Goal: Task Accomplishment & Management: Use online tool/utility

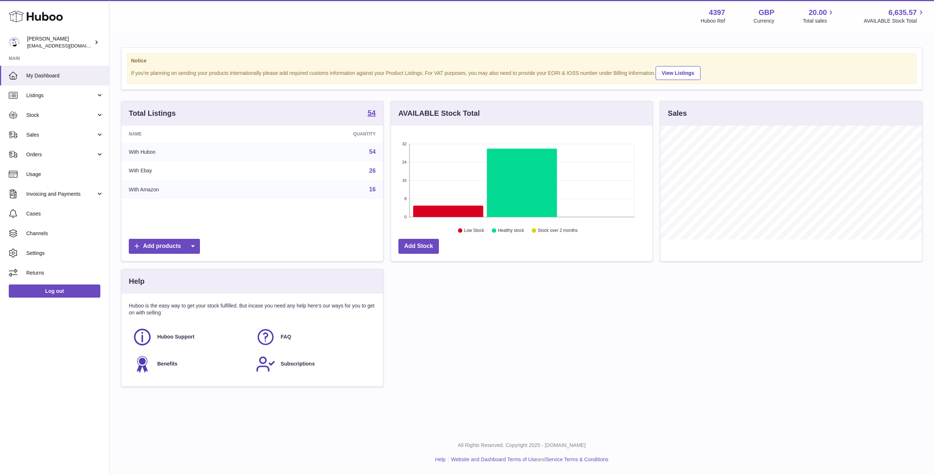
scroll to position [114, 261]
click at [59, 137] on span "Sales" at bounding box center [61, 134] width 70 height 7
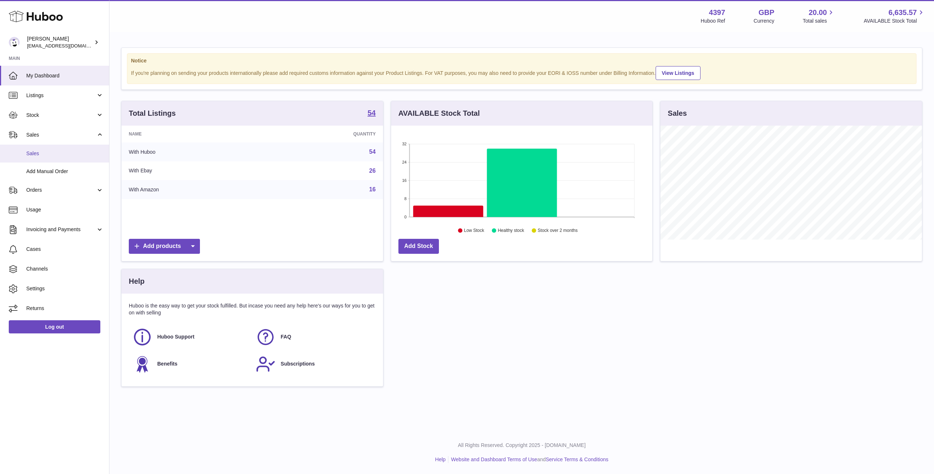
click at [51, 159] on link "Sales" at bounding box center [54, 153] width 109 height 18
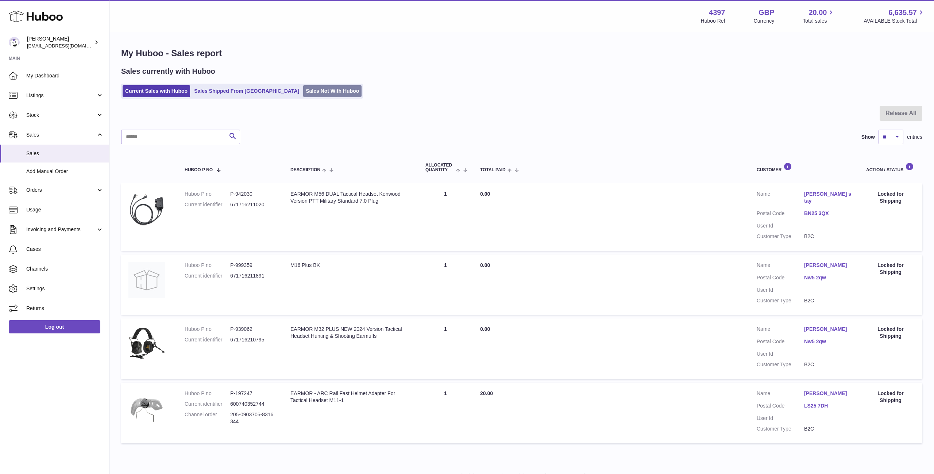
click at [303, 94] on link "Sales Not With Huboo" at bounding box center [332, 91] width 58 height 12
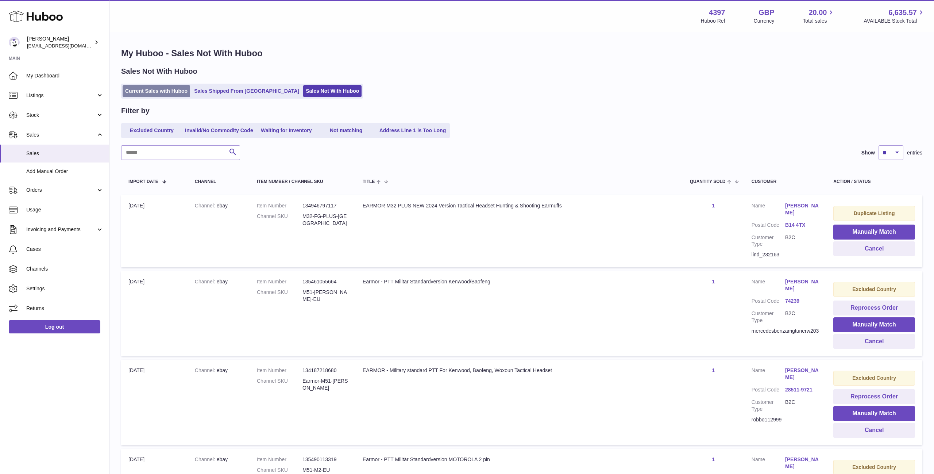
click at [153, 89] on link "Current Sales with Huboo" at bounding box center [157, 91] width 68 height 12
click at [152, 90] on link "Current Sales with Huboo" at bounding box center [157, 91] width 68 height 12
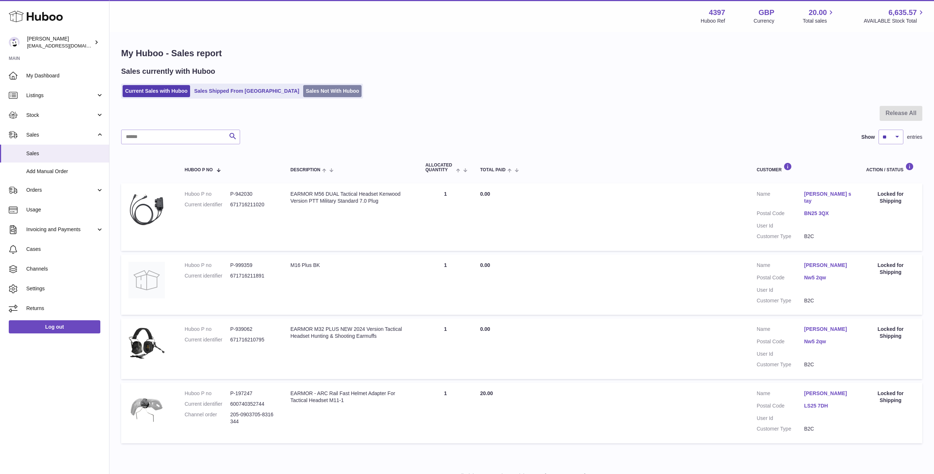
click at [305, 93] on link "Sales Not With Huboo" at bounding box center [332, 91] width 58 height 12
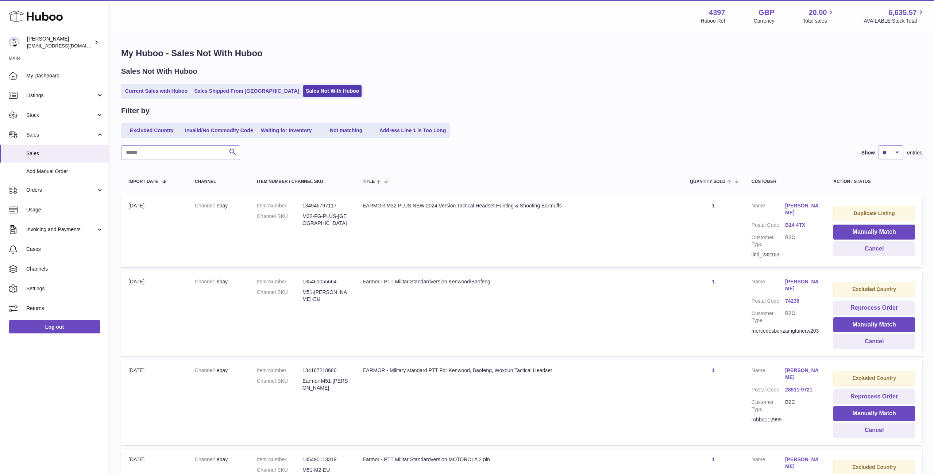
scroll to position [0, 0]
click at [884, 232] on button "Manually Match" at bounding box center [874, 231] width 82 height 15
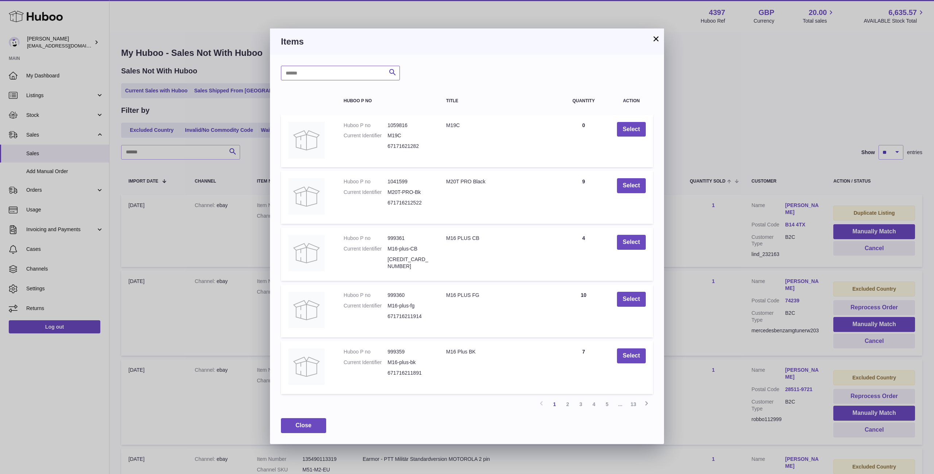
click at [348, 69] on input "text" at bounding box center [340, 73] width 119 height 15
type input "*"
type input "********"
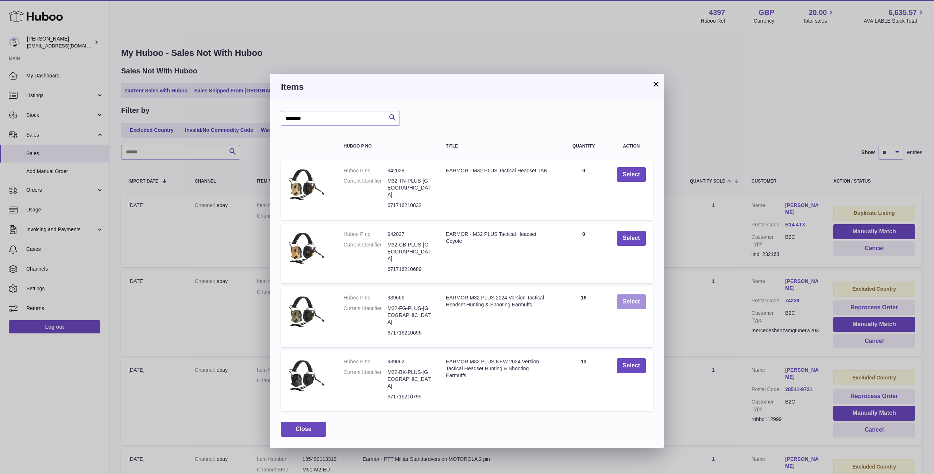
click at [627, 294] on button "Select" at bounding box center [631, 301] width 29 height 15
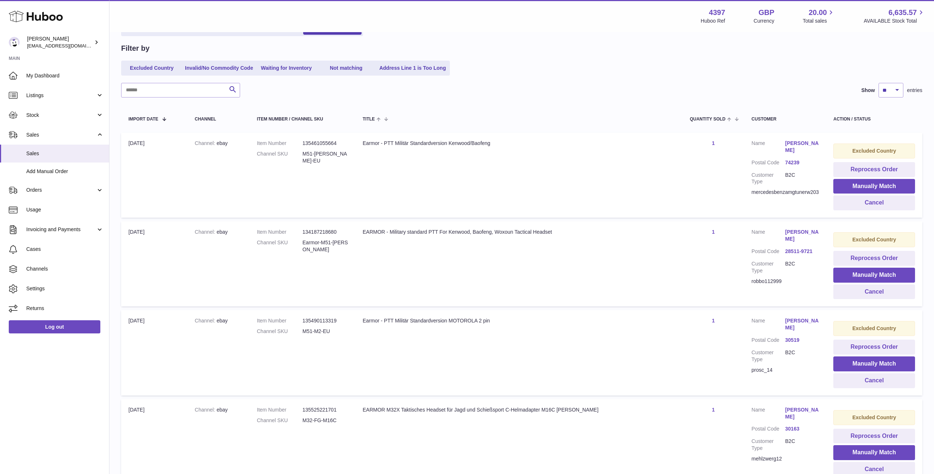
scroll to position [0, 0]
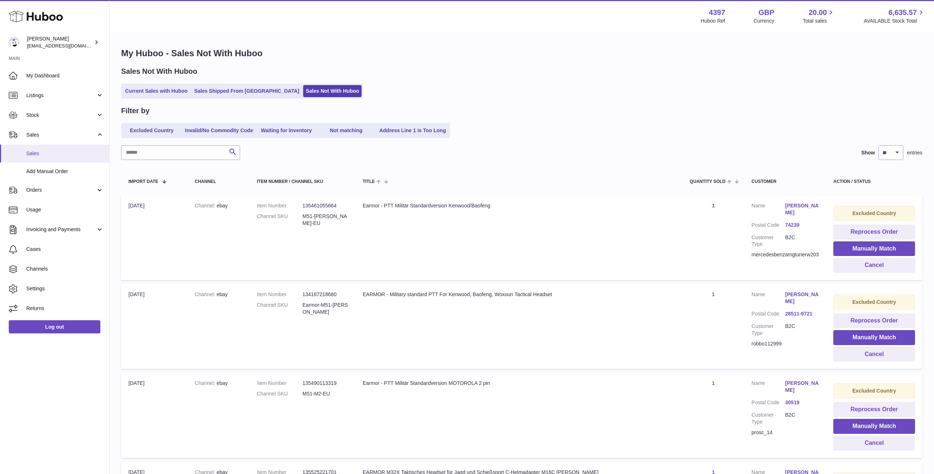
click at [66, 150] on span "Sales" at bounding box center [64, 153] width 77 height 7
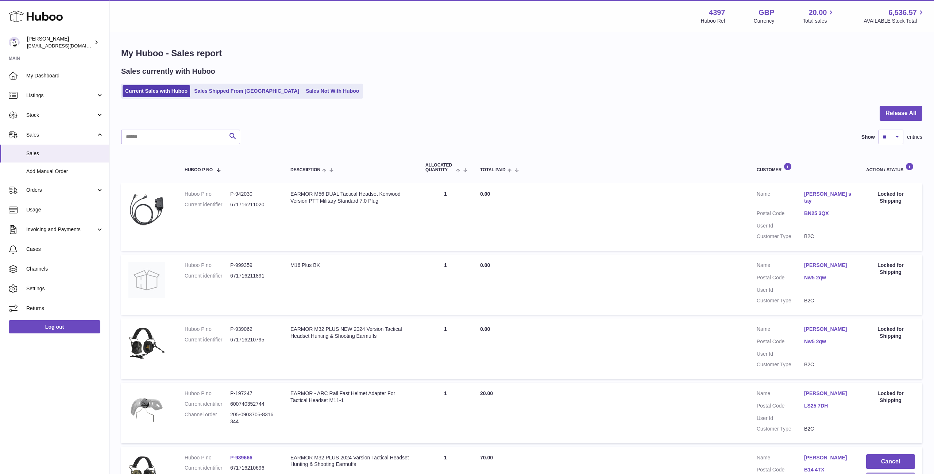
click at [894, 472] on button "Release" at bounding box center [890, 479] width 49 height 15
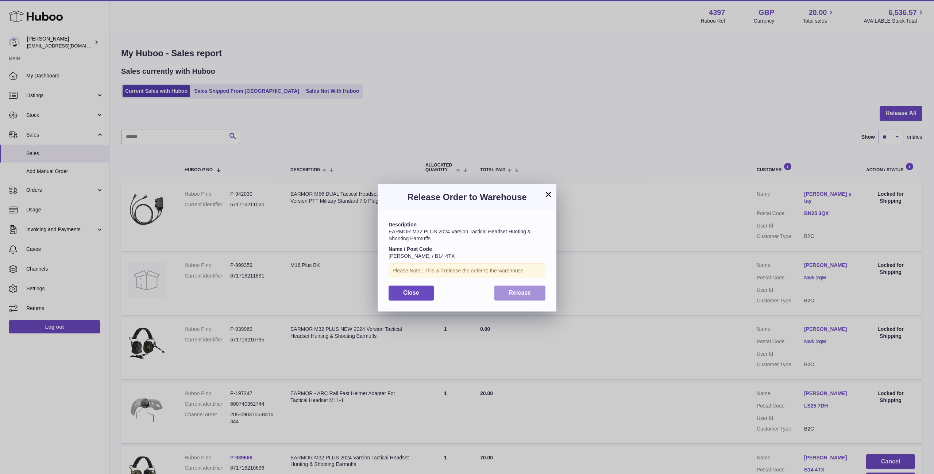
click at [536, 297] on button "Release" at bounding box center [519, 292] width 51 height 15
